Goal: Information Seeking & Learning: Find specific fact

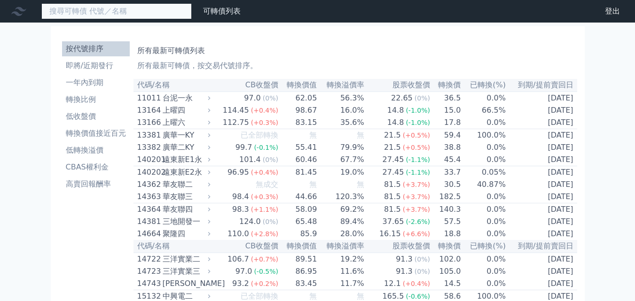
click at [99, 14] on input at bounding box center [116, 11] width 150 height 16
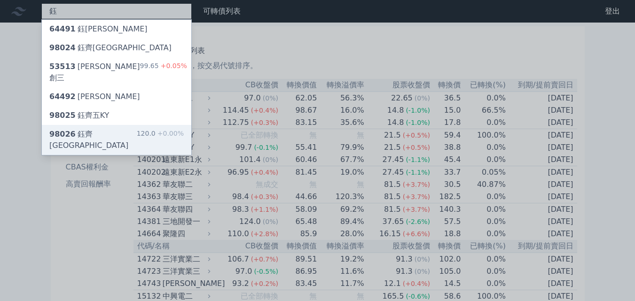
type input "鈺"
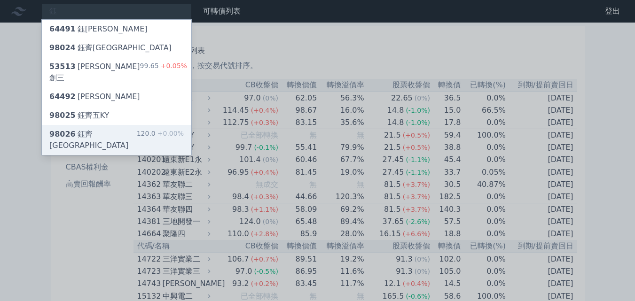
click at [79, 129] on div "98026 鈺齊六KY" at bounding box center [92, 140] width 87 height 23
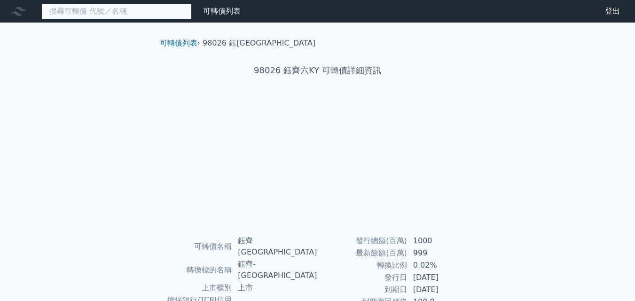
click at [109, 11] on input at bounding box center [116, 11] width 150 height 16
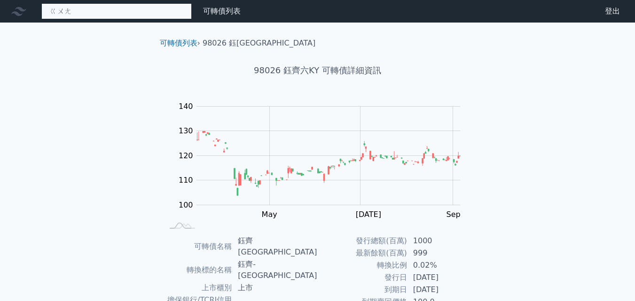
type input "廣"
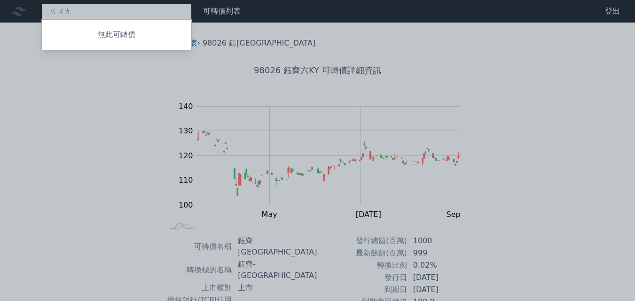
type input "廣"
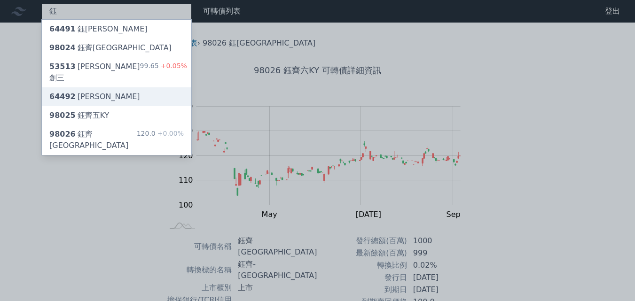
type input "鈺"
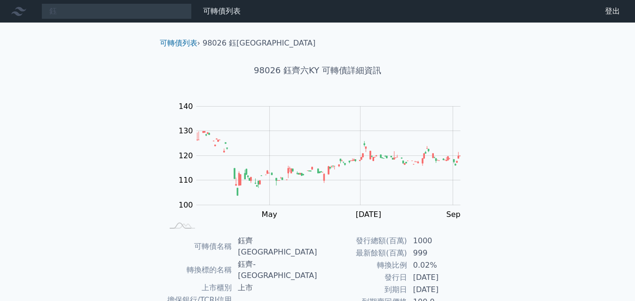
click at [102, 92] on div "鈺 可轉債列表 財務數據 可轉債列表 財務數據 登出 登出 可轉債列表 › 98026 鈺齊六KY 98026 鈺齊六KY 可轉債詳細資訊 Zoom Out …" at bounding box center [317, 240] width 635 height 481
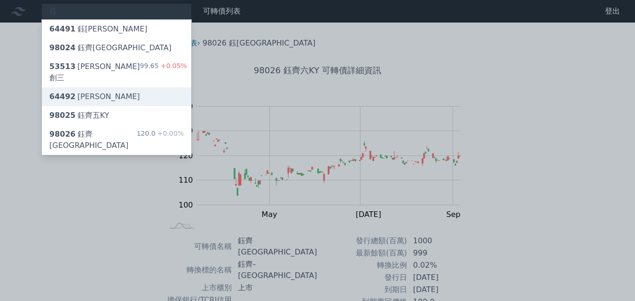
click at [102, 92] on div "64492 鈺邦二" at bounding box center [117, 96] width 150 height 19
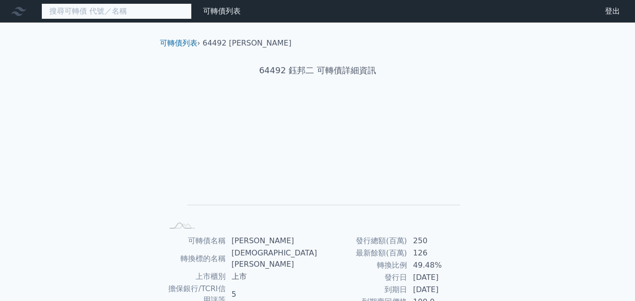
click at [125, 12] on input at bounding box center [116, 11] width 150 height 16
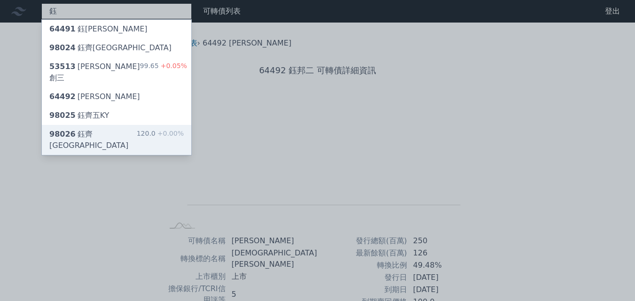
type input "鈺"
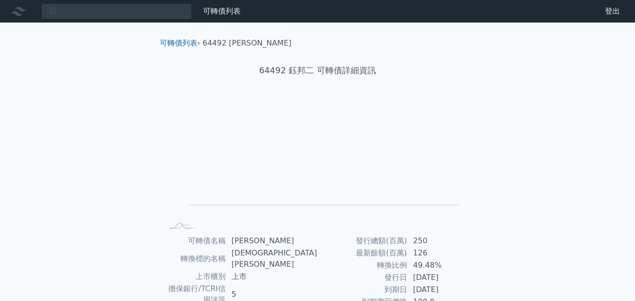
click at [89, 124] on div "鈺 可轉債列表 財務數據 可轉債列表 財務數據 登出 登出 可轉債列表 › 64492 鈺邦二 64492 鈺邦二 可轉債詳細資訊 Zoom Out L L …" at bounding box center [317, 234] width 635 height 469
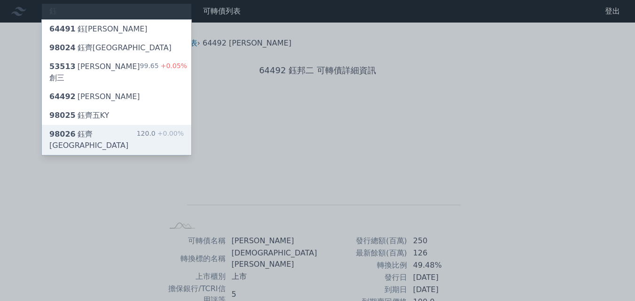
click at [90, 129] on div "98026 鈺齊六KY" at bounding box center [92, 140] width 87 height 23
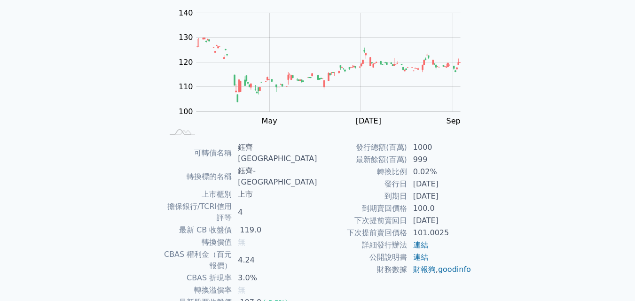
scroll to position [94, 0]
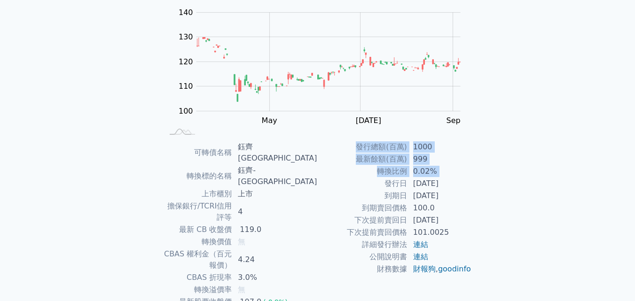
drag, startPoint x: 441, startPoint y: 189, endPoint x: 503, endPoint y: 189, distance: 62.5
click at [503, 189] on div "可轉債列表 財務數據 可轉債列表 財務數據 登出 登出 可轉債列表 › 98026 鈺齊六KY 98026 鈺齊六KY 可轉債詳細資訊 Zoom Out 10…" at bounding box center [317, 146] width 635 height 481
click at [496, 193] on div "可轉債列表 › 98026 鈺齊六KY 98026 鈺齊六KY 可轉債詳細資訊 Zoom Out 100 90 95 100 105 110 115 120 …" at bounding box center [317, 158] width 361 height 458
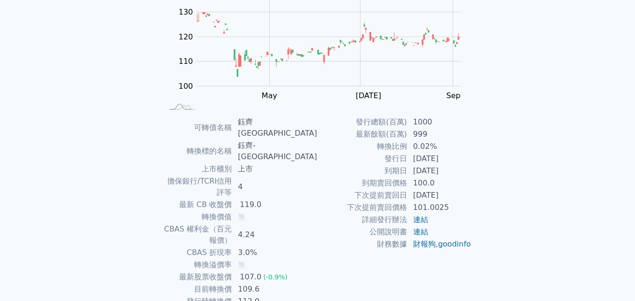
scroll to position [134, 0]
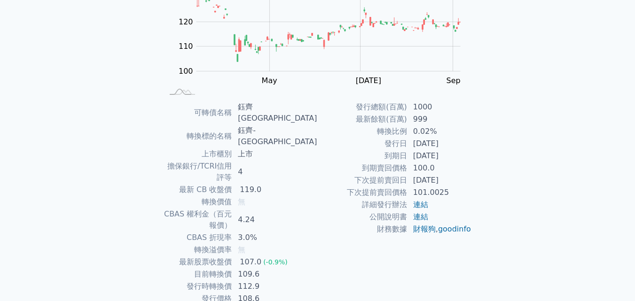
drag, startPoint x: 384, startPoint y: 139, endPoint x: 469, endPoint y: 148, distance: 86.1
click at [469, 148] on tr "發行日 2024-11-15" at bounding box center [395, 144] width 154 height 12
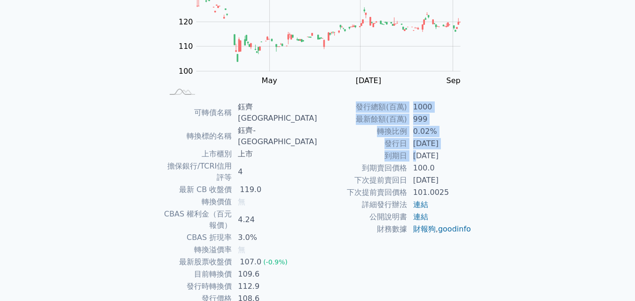
click at [476, 154] on div "可轉債名稱 鈺齊六KY 轉換標的名稱 鈺齊-KY 上市櫃別 上市 擔保銀行/TCRI信用評等 4 最新 CB 收盤價 119.0 轉換價值 無 CBAS 權利…" at bounding box center [317, 203] width 331 height 204
click at [467, 157] on td "[DATE]" at bounding box center [440, 156] width 64 height 12
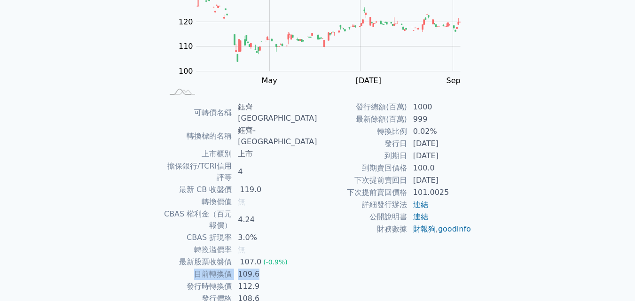
drag, startPoint x: 216, startPoint y: 232, endPoint x: 281, endPoint y: 233, distance: 64.9
click at [281, 269] on tr "目前轉換價 109.6" at bounding box center [241, 275] width 154 height 12
click at [281, 269] on td "109.6" at bounding box center [274, 275] width 85 height 12
drag, startPoint x: 408, startPoint y: 151, endPoint x: 442, endPoint y: 145, distance: 34.3
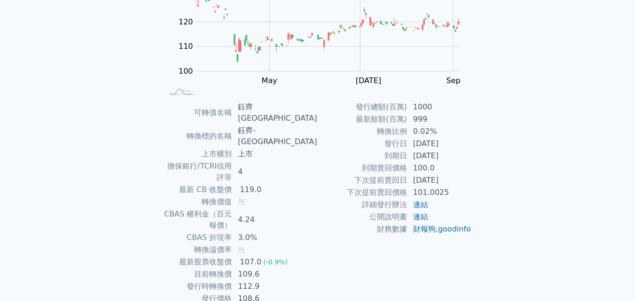
click at [442, 145] on tbody "發行總額(百萬) 1000 最新餘額(百萬) 999 轉換比例 0.02% 發行日 2024-11-15 到期日 2027-11-15 到期賣回價格 100.…" at bounding box center [395, 168] width 154 height 134
click at [442, 145] on td "[DATE]" at bounding box center [440, 144] width 64 height 12
drag, startPoint x: 411, startPoint y: 156, endPoint x: 459, endPoint y: 161, distance: 48.7
click at [459, 161] on td "[DATE]" at bounding box center [440, 156] width 64 height 12
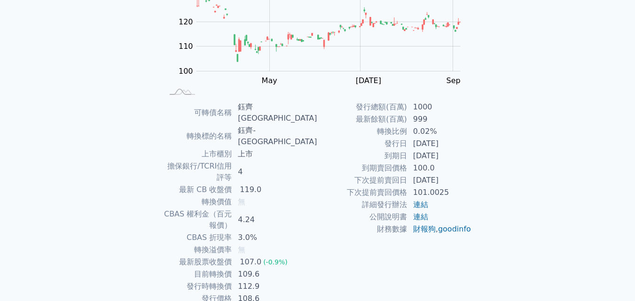
click at [459, 161] on td "[DATE]" at bounding box center [440, 156] width 64 height 12
drag, startPoint x: 221, startPoint y: 230, endPoint x: 288, endPoint y: 229, distance: 67.2
click at [287, 269] on tr "目前轉換價 109.6" at bounding box center [241, 275] width 154 height 12
click at [288, 269] on td "109.6" at bounding box center [274, 275] width 85 height 12
click at [286, 269] on td "109.6" at bounding box center [274, 275] width 85 height 12
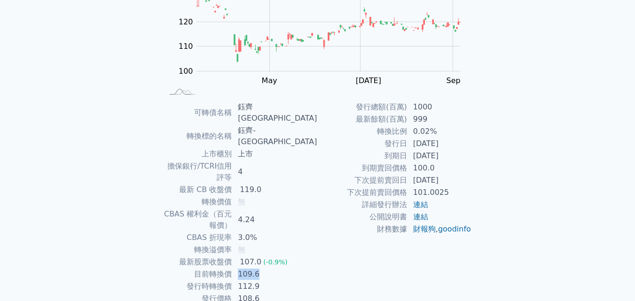
drag, startPoint x: 278, startPoint y: 232, endPoint x: 260, endPoint y: 232, distance: 18.8
click at [260, 269] on td "109.6" at bounding box center [274, 275] width 85 height 12
click at [278, 269] on td "109.6" at bounding box center [274, 275] width 85 height 12
drag, startPoint x: 259, startPoint y: 240, endPoint x: 285, endPoint y: 242, distance: 26.4
click at [285, 281] on td "112.9" at bounding box center [274, 287] width 85 height 12
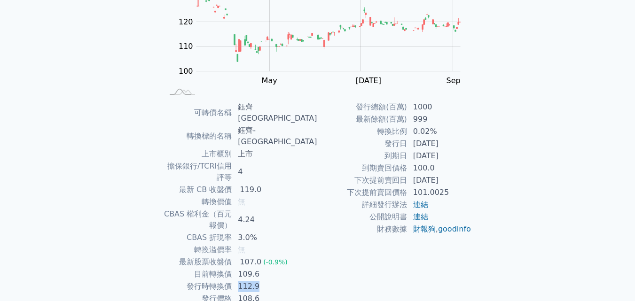
click at [285, 281] on td "112.9" at bounding box center [274, 287] width 85 height 12
drag, startPoint x: 260, startPoint y: 229, endPoint x: 281, endPoint y: 229, distance: 21.2
click at [281, 269] on td "109.6" at bounding box center [274, 275] width 85 height 12
click at [284, 269] on td "109.6" at bounding box center [274, 275] width 85 height 12
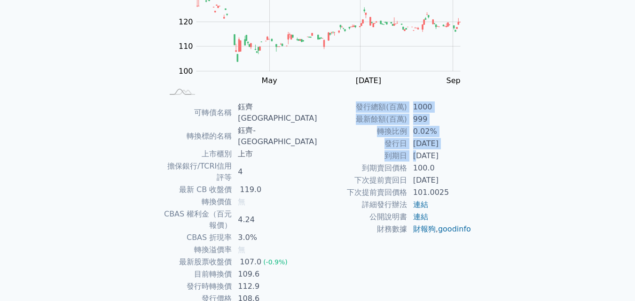
drag, startPoint x: 419, startPoint y: 155, endPoint x: 474, endPoint y: 156, distance: 55.0
click at [474, 156] on div "可轉債名稱 鈺齊六KY 轉換標的名稱 鈺齊-KY 上市櫃別 上市 擔保銀行/TCRI信用評等 4 最新 CB 收盤價 119.0 轉換價值 無 CBAS 權利…" at bounding box center [317, 203] width 331 height 204
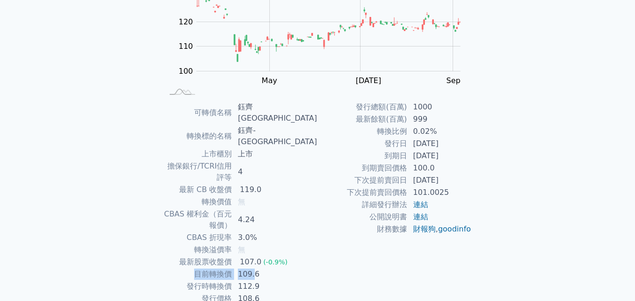
drag, startPoint x: 215, startPoint y: 229, endPoint x: 276, endPoint y: 231, distance: 60.7
click at [274, 269] on tr "目前轉換價 109.6" at bounding box center [241, 275] width 154 height 12
click at [276, 269] on td "109.6" at bounding box center [274, 275] width 85 height 12
drag, startPoint x: 255, startPoint y: 232, endPoint x: 287, endPoint y: 233, distance: 32.0
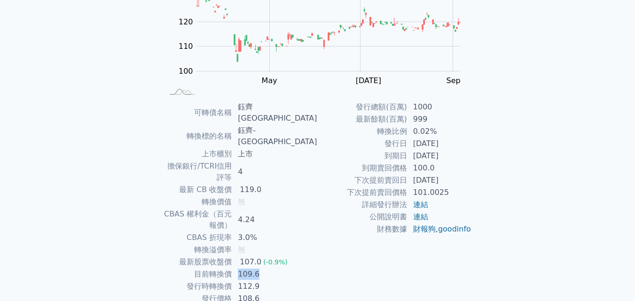
click at [286, 269] on td "109.6" at bounding box center [274, 275] width 85 height 12
click at [287, 269] on td "109.6" at bounding box center [274, 275] width 85 height 12
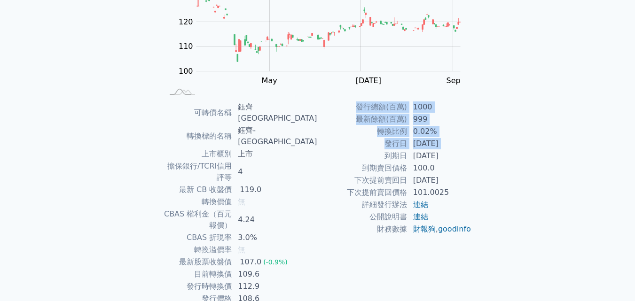
drag, startPoint x: 386, startPoint y: 157, endPoint x: 474, endPoint y: 156, distance: 88.4
click at [474, 156] on div "可轉債名稱 鈺齊六KY 轉換標的名稱 鈺齊-KY 上市櫃別 上市 擔保銀行/TCRI信用評等 4 最新 CB 收盤價 119.0 轉換價值 無 CBAS 權利…" at bounding box center [317, 203] width 331 height 204
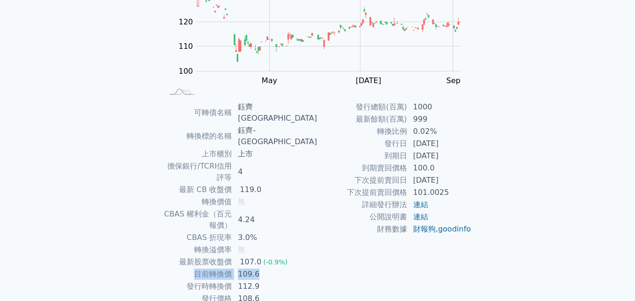
drag, startPoint x: 216, startPoint y: 235, endPoint x: 283, endPoint y: 235, distance: 66.8
click at [283, 269] on tr "目前轉換價 109.6" at bounding box center [241, 275] width 154 height 12
click at [283, 269] on td "109.6" at bounding box center [274, 275] width 85 height 12
click at [263, 184] on div "119.0" at bounding box center [250, 189] width 25 height 11
drag, startPoint x: 263, startPoint y: 157, endPoint x: 293, endPoint y: 153, distance: 30.8
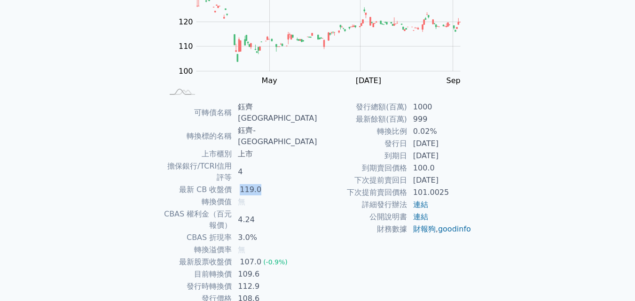
click at [293, 184] on td "119.0" at bounding box center [274, 190] width 85 height 12
click at [294, 184] on td "119.0" at bounding box center [274, 190] width 85 height 12
drag, startPoint x: 215, startPoint y: 206, endPoint x: 234, endPoint y: 208, distance: 18.9
click at [219, 244] on td "轉換溢價率" at bounding box center [198, 250] width 69 height 12
drag, startPoint x: 220, startPoint y: 202, endPoint x: 272, endPoint y: 207, distance: 52.0
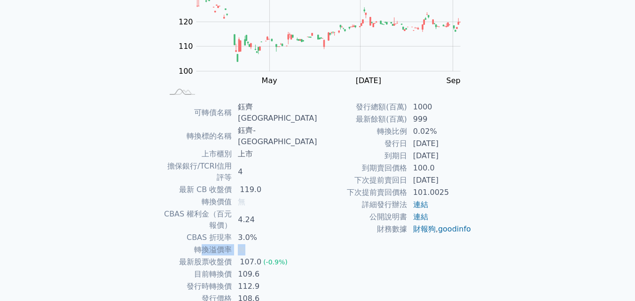
click at [272, 244] on tr "轉換溢價率 無" at bounding box center [241, 250] width 154 height 12
click at [272, 244] on td "無" at bounding box center [274, 250] width 85 height 12
drag, startPoint x: 245, startPoint y: 229, endPoint x: 283, endPoint y: 229, distance: 37.6
click at [283, 269] on tr "目前轉換價 109.6" at bounding box center [241, 275] width 154 height 12
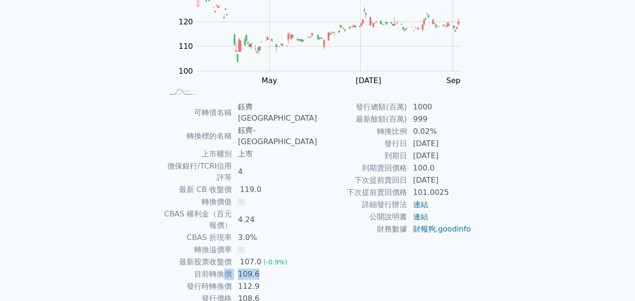
click at [283, 269] on td "109.6" at bounding box center [274, 275] width 85 height 12
drag, startPoint x: 265, startPoint y: 215, endPoint x: 283, endPoint y: 217, distance: 18.0
click at [283, 256] on td "107.0 (-0.9%)" at bounding box center [274, 262] width 85 height 12
click at [263, 257] on div "107.0" at bounding box center [250, 262] width 25 height 11
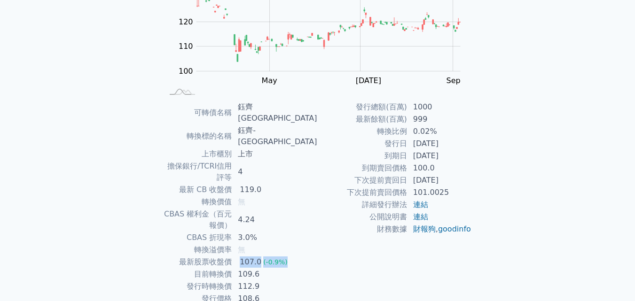
click at [263, 257] on div "107.0" at bounding box center [250, 262] width 25 height 11
drag, startPoint x: 258, startPoint y: 233, endPoint x: 285, endPoint y: 232, distance: 27.8
click at [285, 269] on td "109.6" at bounding box center [274, 275] width 85 height 12
click at [279, 269] on td "109.6" at bounding box center [274, 275] width 85 height 12
drag, startPoint x: 261, startPoint y: 155, endPoint x: 284, endPoint y: 154, distance: 23.5
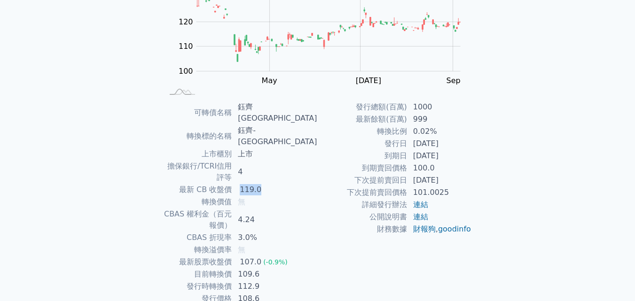
click at [283, 184] on td "119.0" at bounding box center [274, 190] width 85 height 12
click at [284, 184] on td "119.0" at bounding box center [274, 190] width 85 height 12
drag, startPoint x: 420, startPoint y: 156, endPoint x: 458, endPoint y: 156, distance: 38.1
click at [458, 156] on td "[DATE]" at bounding box center [440, 156] width 64 height 12
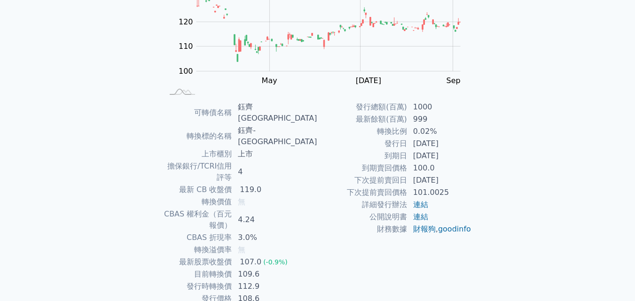
click at [458, 156] on td "[DATE]" at bounding box center [440, 156] width 64 height 12
drag, startPoint x: 204, startPoint y: 232, endPoint x: 291, endPoint y: 229, distance: 87.5
click at [291, 269] on tr "目前轉換價 109.6" at bounding box center [241, 275] width 154 height 12
click at [291, 269] on td "109.6" at bounding box center [274, 275] width 85 height 12
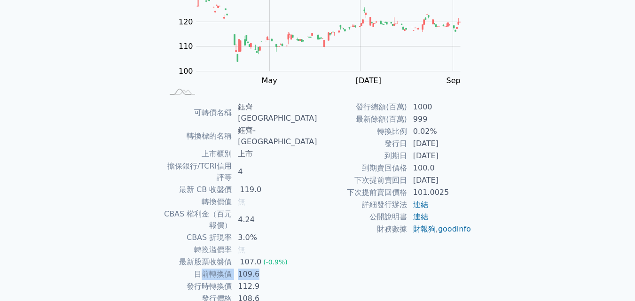
drag, startPoint x: 224, startPoint y: 229, endPoint x: 285, endPoint y: 231, distance: 61.6
click at [285, 269] on tr "目前轉換價 109.6" at bounding box center [241, 275] width 154 height 12
click at [285, 269] on td "109.6" at bounding box center [274, 275] width 85 height 12
drag, startPoint x: 399, startPoint y: 157, endPoint x: 462, endPoint y: 158, distance: 63.0
click at [462, 158] on tr "到期日 2027-11-15" at bounding box center [395, 156] width 154 height 12
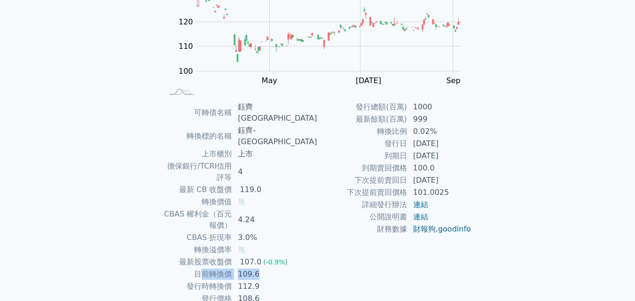
click at [448, 156] on td "[DATE]" at bounding box center [440, 156] width 64 height 12
drag, startPoint x: 386, startPoint y: 155, endPoint x: 458, endPoint y: 155, distance: 72.4
click at [458, 155] on tr "到期日 2027-11-15" at bounding box center [395, 156] width 154 height 12
drag, startPoint x: 218, startPoint y: 230, endPoint x: 284, endPoint y: 230, distance: 66.8
click at [284, 269] on tr "目前轉換價 109.6" at bounding box center [241, 275] width 154 height 12
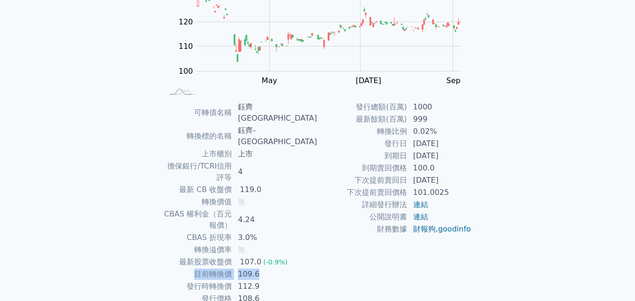
drag, startPoint x: 388, startPoint y: 142, endPoint x: 466, endPoint y: 141, distance: 78.1
click at [466, 141] on tr "發行日 2024-11-15" at bounding box center [395, 144] width 154 height 12
drag, startPoint x: 388, startPoint y: 155, endPoint x: 466, endPoint y: 153, distance: 77.6
click at [466, 153] on tr "到期日 2027-11-15" at bounding box center [395, 156] width 154 height 12
drag, startPoint x: 214, startPoint y: 231, endPoint x: 294, endPoint y: 226, distance: 80.1
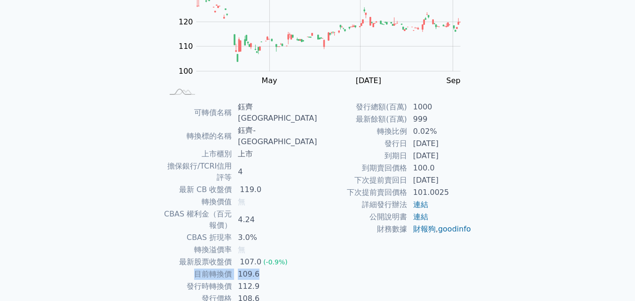
click at [294, 269] on tr "目前轉換價 109.6" at bounding box center [241, 275] width 154 height 12
click at [294, 269] on td "109.6" at bounding box center [274, 275] width 85 height 12
drag, startPoint x: 235, startPoint y: 232, endPoint x: 289, endPoint y: 232, distance: 53.6
click at [287, 269] on tr "目前轉換價 109.6" at bounding box center [241, 275] width 154 height 12
click at [289, 269] on td "109.6" at bounding box center [274, 275] width 85 height 12
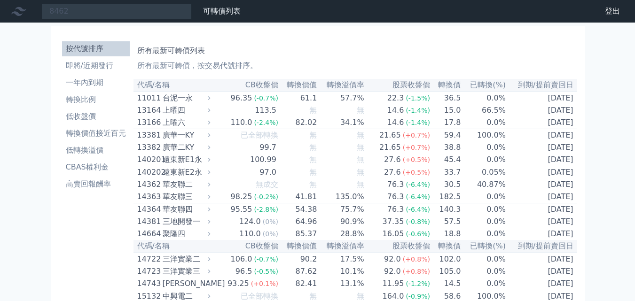
click at [131, 11] on input "8462" at bounding box center [116, 11] width 150 height 16
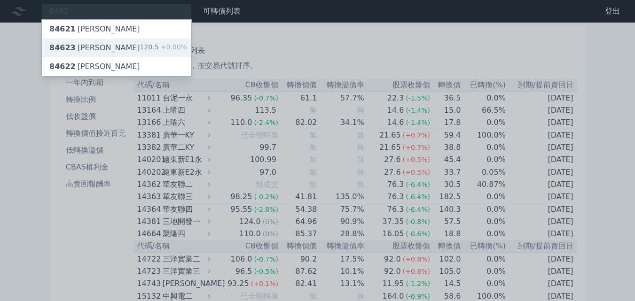
click at [112, 48] on div "84623 柏文三 120.5 +0.00%" at bounding box center [117, 48] width 150 height 19
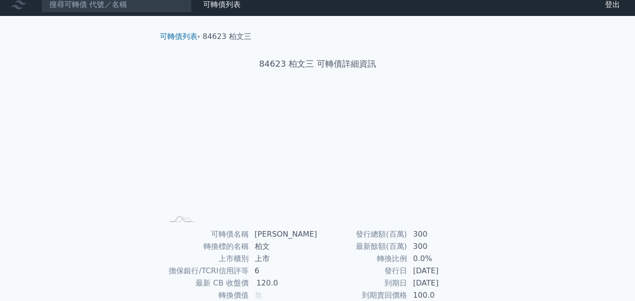
scroll to position [94, 0]
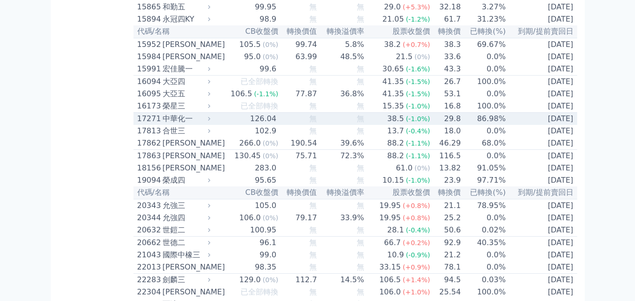
scroll to position [376, 0]
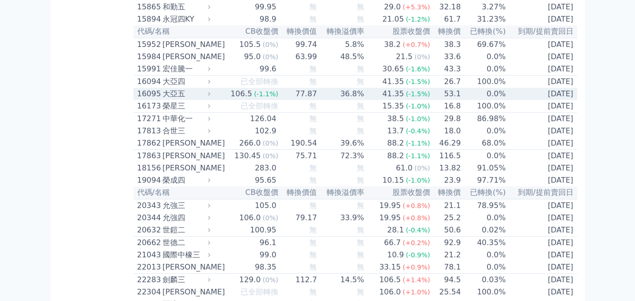
click at [212, 97] on icon at bounding box center [209, 94] width 6 height 6
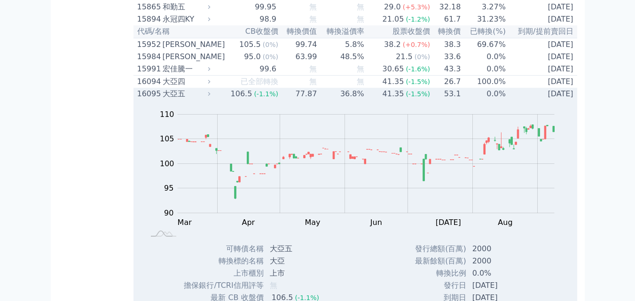
click at [218, 100] on td "106.5 (-1.1%)" at bounding box center [246, 94] width 66 height 12
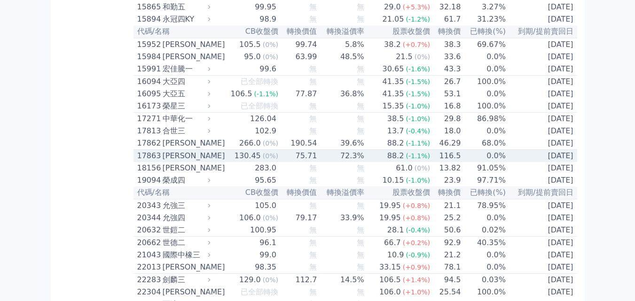
scroll to position [517, 0]
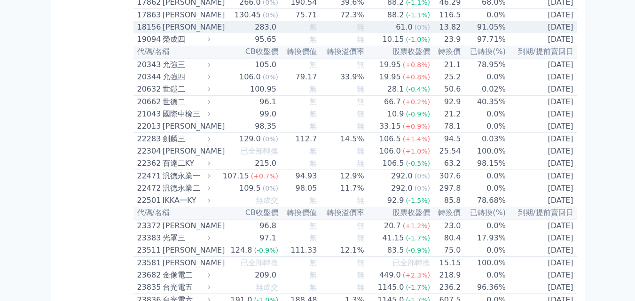
click at [212, 30] on icon at bounding box center [209, 27] width 6 height 6
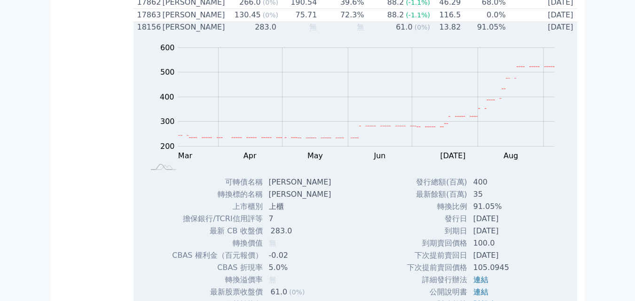
click at [190, 33] on div "[PERSON_NAME]" at bounding box center [186, 27] width 46 height 11
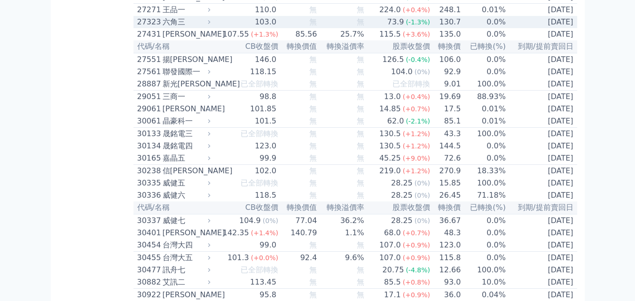
scroll to position [1176, 0]
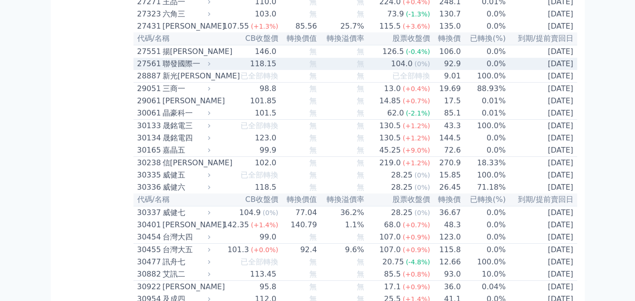
click at [208, 70] on div "聯發國際一" at bounding box center [186, 63] width 46 height 11
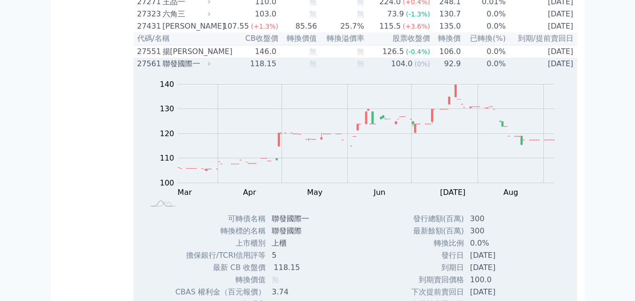
scroll to position [1364, 0]
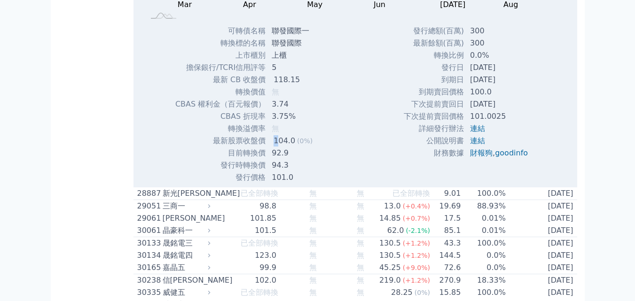
drag, startPoint x: 270, startPoint y: 224, endPoint x: 277, endPoint y: 234, distance: 12.1
click at [277, 147] on div "104.0" at bounding box center [284, 140] width 25 height 11
drag, startPoint x: 270, startPoint y: 248, endPoint x: 305, endPoint y: 257, distance: 36.4
click at [305, 172] on td "94.3" at bounding box center [293, 165] width 54 height 12
click at [292, 172] on td "94.3" at bounding box center [293, 165] width 54 height 12
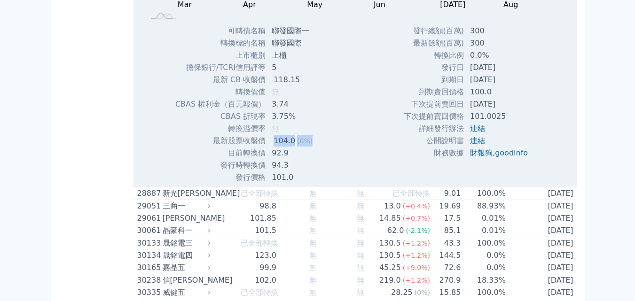
drag, startPoint x: 269, startPoint y: 229, endPoint x: 316, endPoint y: 228, distance: 46.1
click at [316, 147] on td "104.0 (0%)" at bounding box center [293, 141] width 54 height 12
click at [336, 184] on div "Zoom Out 100 80 90 100 110 120 130 140 150 L Mar Apr May Jun Jul Aug Sep Oct 10…" at bounding box center [356, 33] width 444 height 302
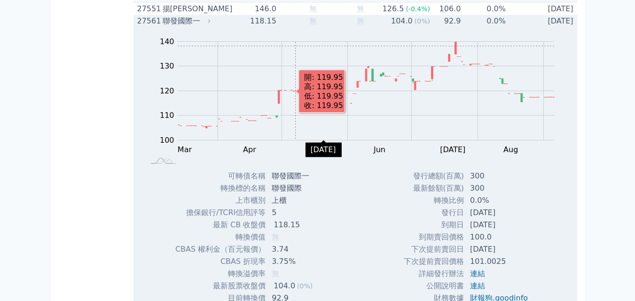
scroll to position [1129, 0]
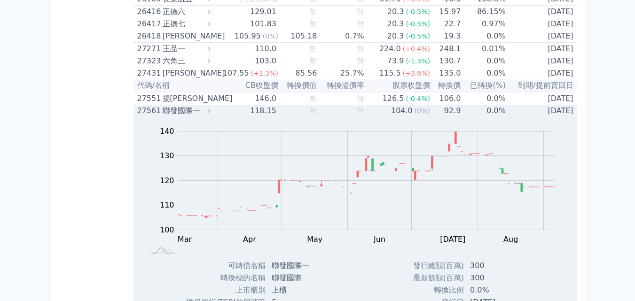
click at [184, 117] on div "聯發國際一" at bounding box center [186, 110] width 46 height 11
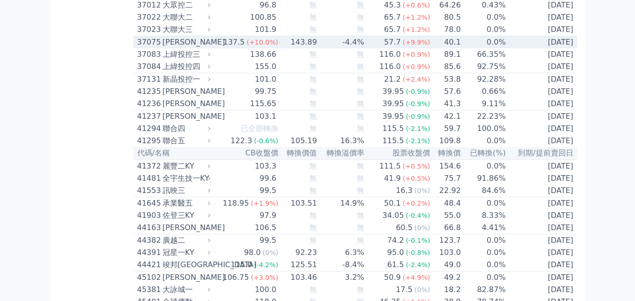
scroll to position [2398, 0]
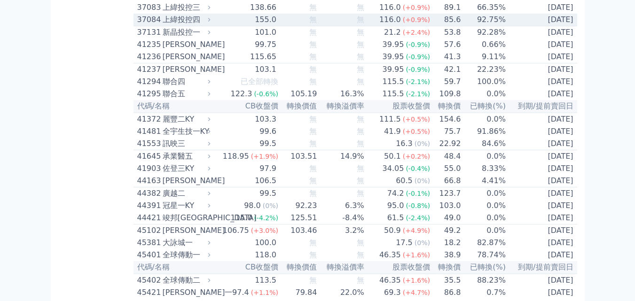
click at [211, 23] on icon at bounding box center [209, 19] width 6 height 6
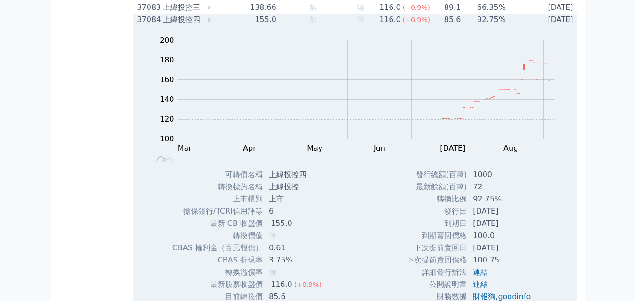
scroll to position [2492, 0]
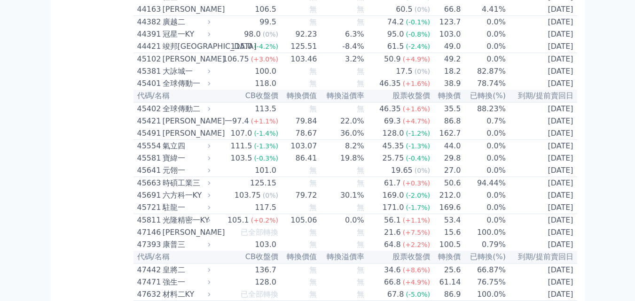
scroll to position [2586, 0]
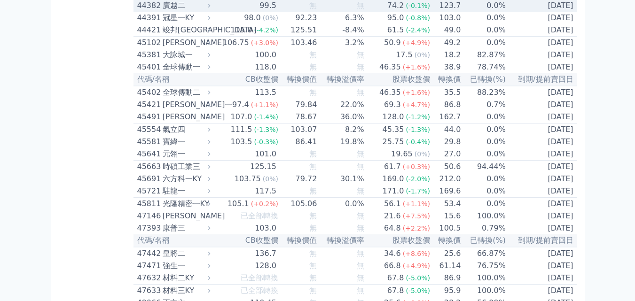
click at [207, 11] on div "廣越二" at bounding box center [186, 5] width 46 height 11
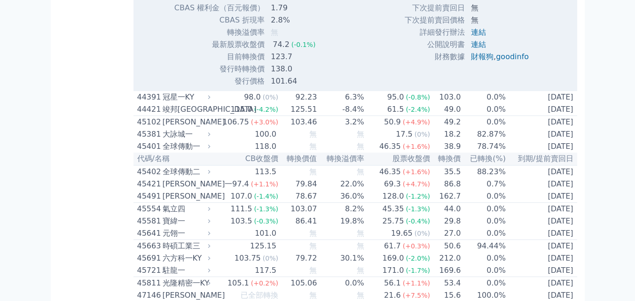
scroll to position [2727, 0]
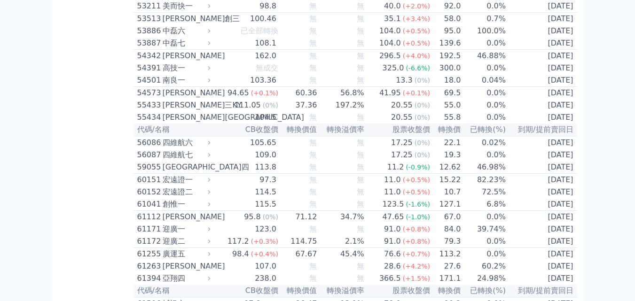
scroll to position [3198, 0]
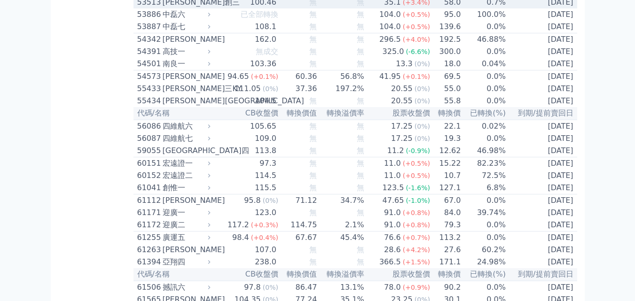
click at [211, 5] on icon at bounding box center [209, 2] width 6 height 6
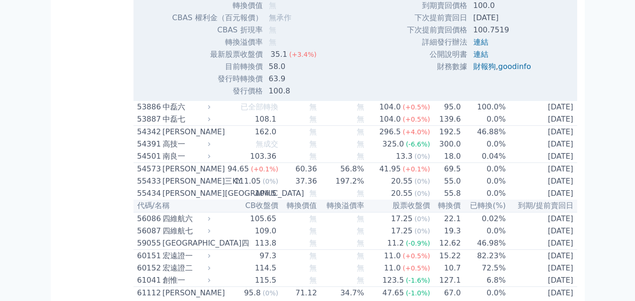
scroll to position [3386, 0]
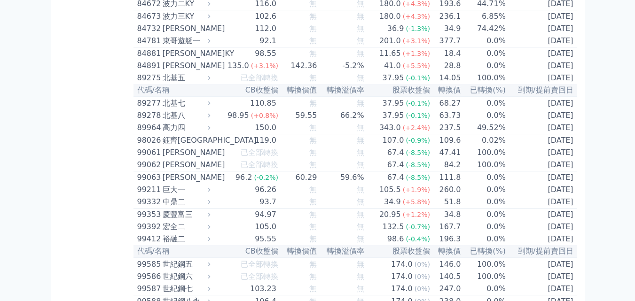
scroll to position [5173, 0]
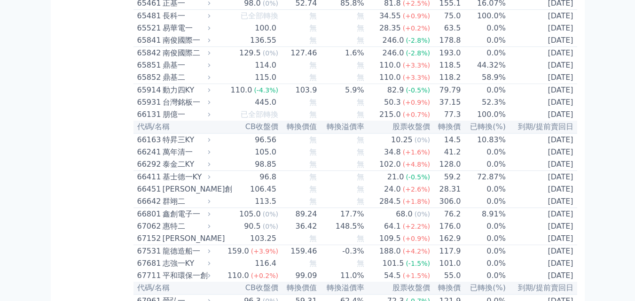
scroll to position [0, 0]
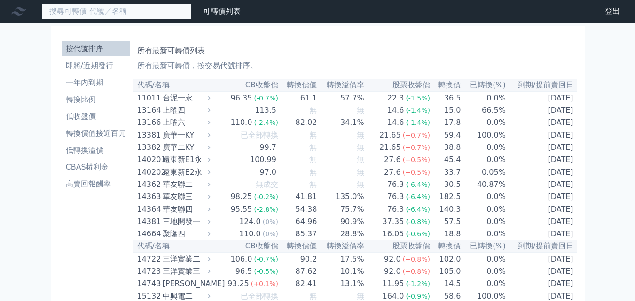
click at [153, 13] on input at bounding box center [116, 11] width 150 height 16
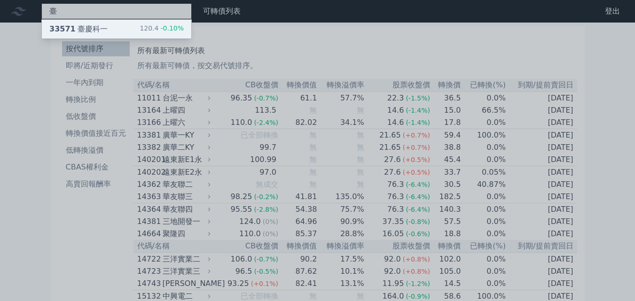
type input "臺"
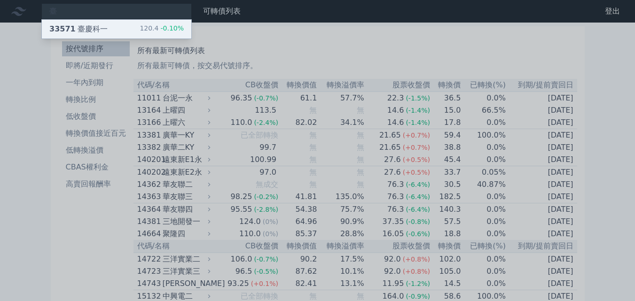
click at [71, 32] on span "33571" at bounding box center [62, 28] width 26 height 9
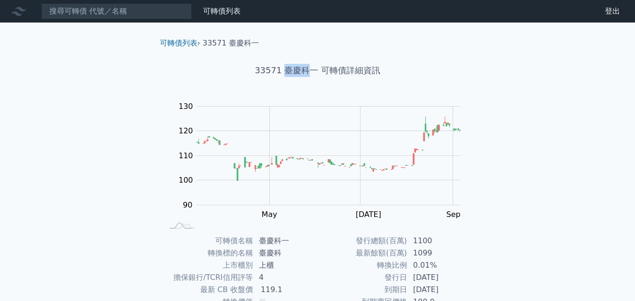
click at [308, 67] on h1 "33571 臺慶科一 可轉債詳細資訊" at bounding box center [317, 70] width 331 height 13
copy h1 "臺慶科"
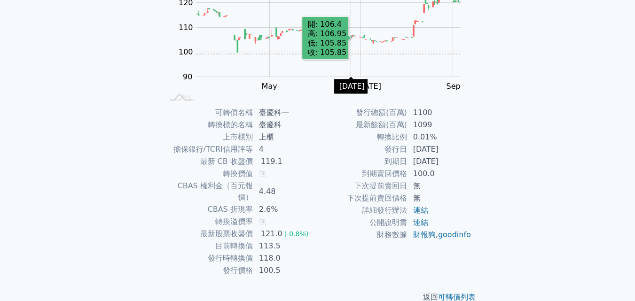
scroll to position [134, 0]
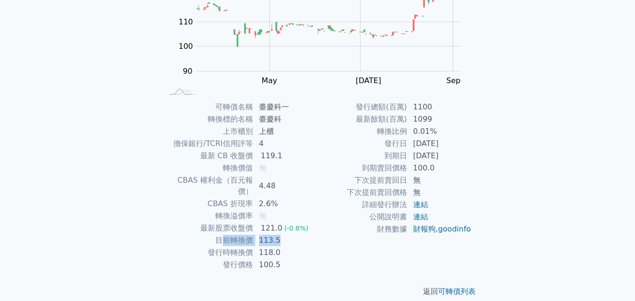
drag, startPoint x: 220, startPoint y: 230, endPoint x: 280, endPoint y: 231, distance: 59.7
click at [280, 235] on tr "目前轉換價 113.5" at bounding box center [241, 241] width 154 height 12
click at [280, 235] on td "113.5" at bounding box center [285, 241] width 64 height 12
drag, startPoint x: 262, startPoint y: 228, endPoint x: 284, endPoint y: 228, distance: 22.6
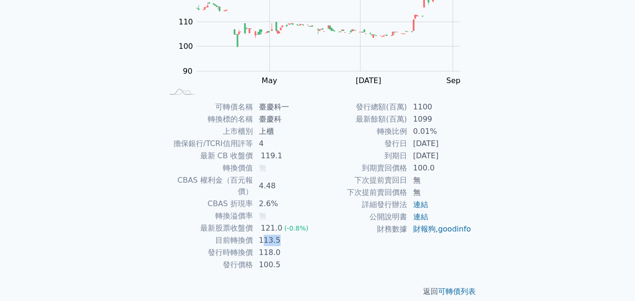
click at [284, 235] on td "113.5" at bounding box center [285, 241] width 64 height 12
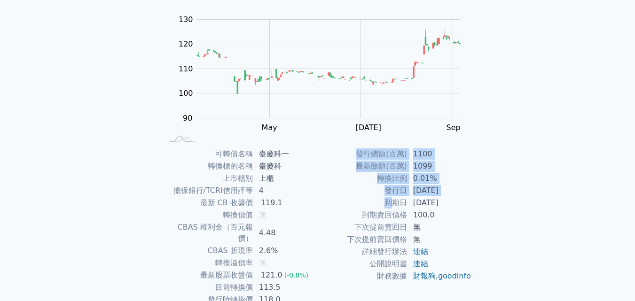
drag, startPoint x: 390, startPoint y: 205, endPoint x: 462, endPoint y: 205, distance: 72.4
click at [473, 202] on div "可轉債名稱 臺慶科一 轉換標的名稱 臺慶科 上市櫃別 上櫃 擔保銀行/TCRI信用評等 4 最新 CB 收盤價 119.1 轉換價值 無 CBAS 權利金（百…" at bounding box center [317, 233] width 331 height 170
click at [462, 205] on td "[DATE]" at bounding box center [440, 203] width 64 height 12
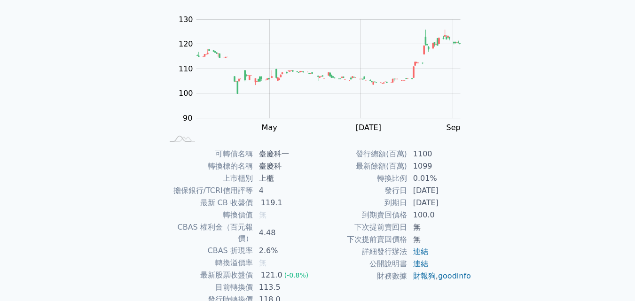
click at [462, 205] on td "[DATE]" at bounding box center [440, 203] width 64 height 12
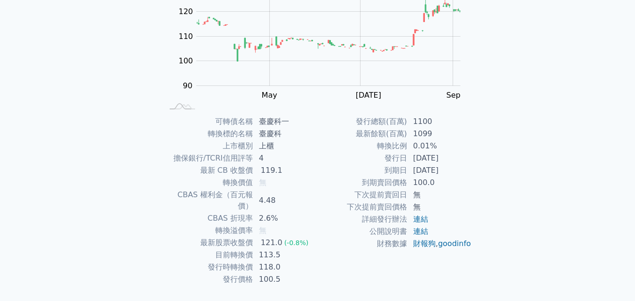
scroll to position [134, 0]
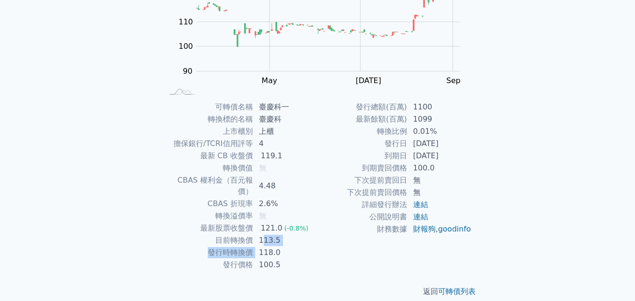
drag, startPoint x: 259, startPoint y: 240, endPoint x: 261, endPoint y: 234, distance: 6.1
click at [261, 234] on tbody "可轉債名稱 臺慶科一 轉換標的名稱 臺慶科 上市櫃別 上櫃 擔保銀行/TCRI信用評等 4 最新 CB 收盤價 119.1 轉換價值 無 CBAS 權利金（百…" at bounding box center [241, 186] width 154 height 170
click at [259, 235] on td "113.5" at bounding box center [285, 241] width 64 height 12
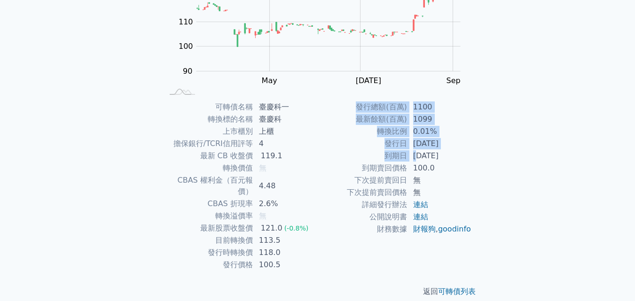
drag, startPoint x: 422, startPoint y: 157, endPoint x: 476, endPoint y: 159, distance: 53.7
click at [476, 159] on div "可轉債名稱 臺慶科一 轉換標的名稱 臺慶科 上市櫃別 上櫃 擔保銀行/TCRI信用評等 4 最新 CB 收盤價 119.1 轉換價值 無 CBAS 權利金（百…" at bounding box center [317, 186] width 331 height 170
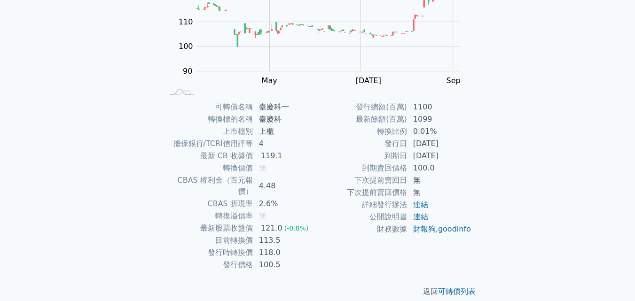
click at [475, 159] on div "可轉債名稱 臺慶科一 轉換標的名稱 臺慶科 上市櫃別 上櫃 擔保銀行/TCRI信用評等 4 最新 CB 收盤價 119.1 轉換價值 無 CBAS 權利金（百…" at bounding box center [317, 186] width 331 height 170
drag, startPoint x: 220, startPoint y: 229, endPoint x: 282, endPoint y: 231, distance: 62.1
click at [273, 235] on tr "目前轉換價 113.5" at bounding box center [241, 241] width 154 height 12
click at [284, 235] on td "113.5" at bounding box center [285, 241] width 64 height 12
